Goal: Information Seeking & Learning: Learn about a topic

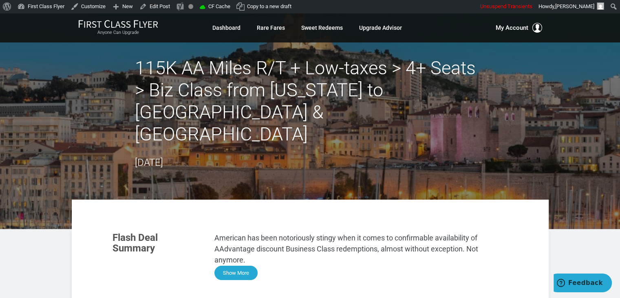
click at [248, 265] on button "Show More" at bounding box center [235, 272] width 43 height 14
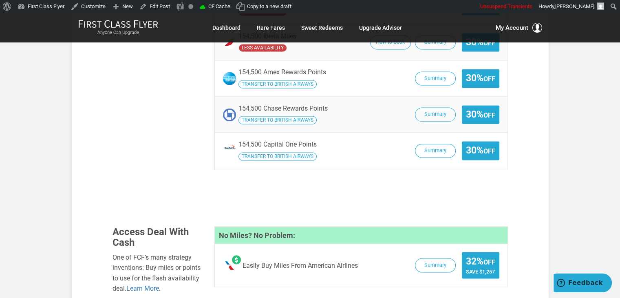
scroll to position [1317, 0]
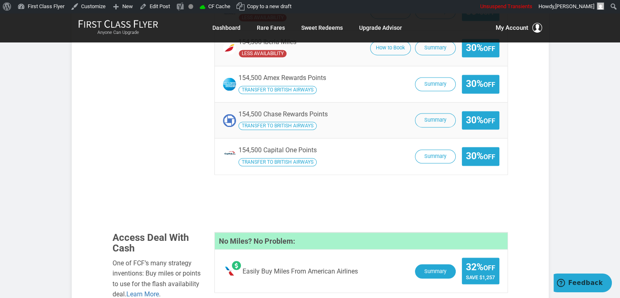
click at [438, 264] on button "Summary" at bounding box center [435, 271] width 41 height 14
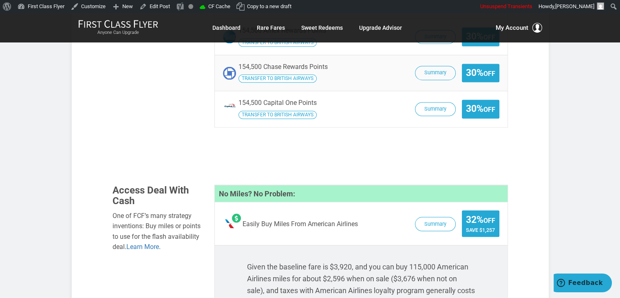
scroll to position [1397, 0]
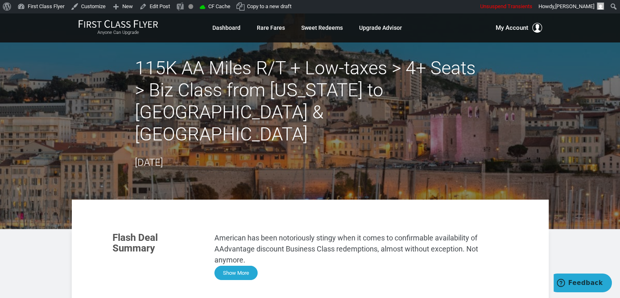
click at [239, 265] on button "Show More" at bounding box center [235, 272] width 43 height 14
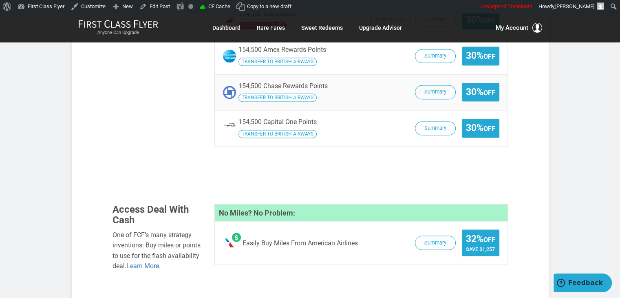
scroll to position [1352, 0]
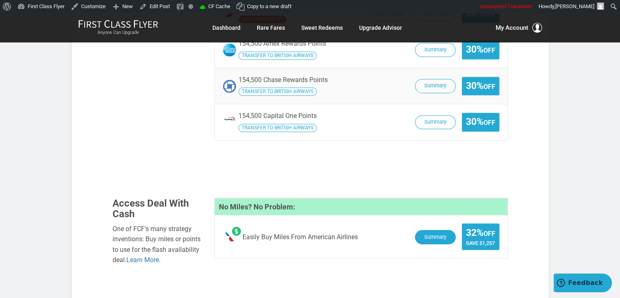
click at [439, 229] on button "Summary" at bounding box center [435, 236] width 41 height 14
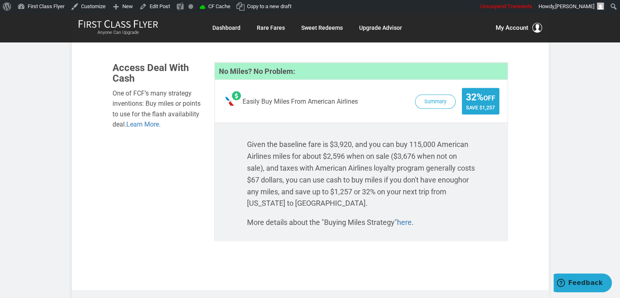
scroll to position [1478, 0]
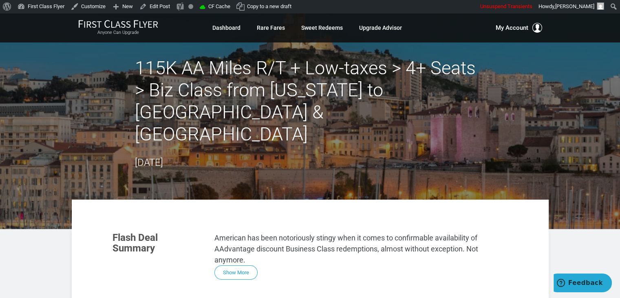
click at [245, 265] on button "Show More" at bounding box center [235, 272] width 43 height 14
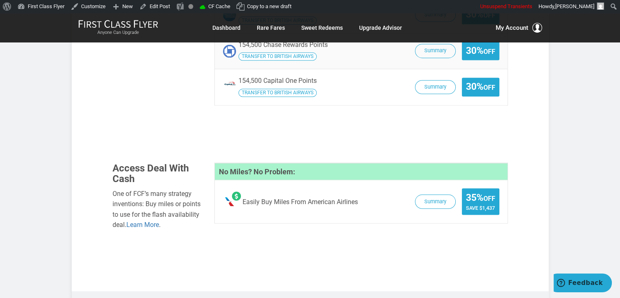
scroll to position [1381, 0]
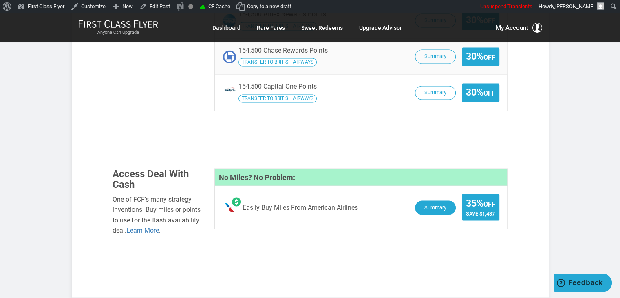
click at [440, 200] on button "Summary" at bounding box center [435, 207] width 41 height 14
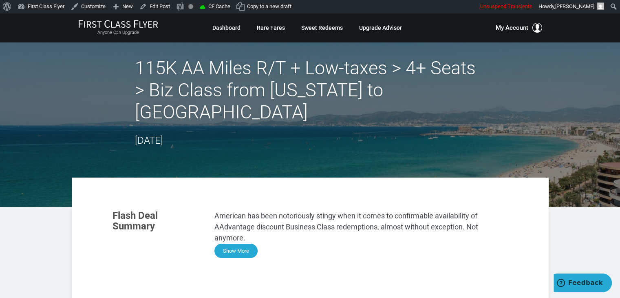
click at [253, 252] on button "Show More" at bounding box center [235, 250] width 43 height 14
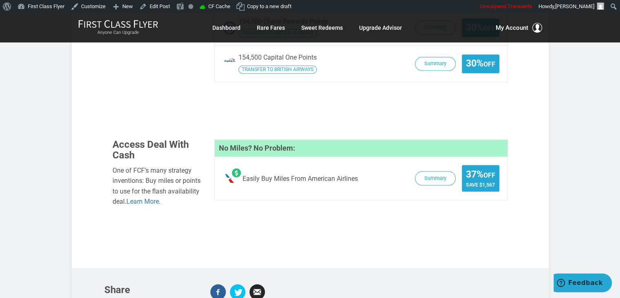
scroll to position [1379, 0]
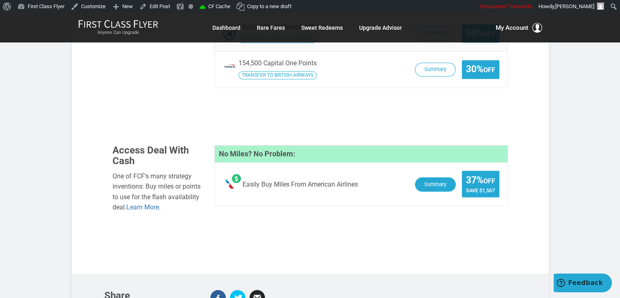
click at [421, 177] on button "Summary" at bounding box center [435, 184] width 41 height 14
